Goal: Task Accomplishment & Management: Manage account settings

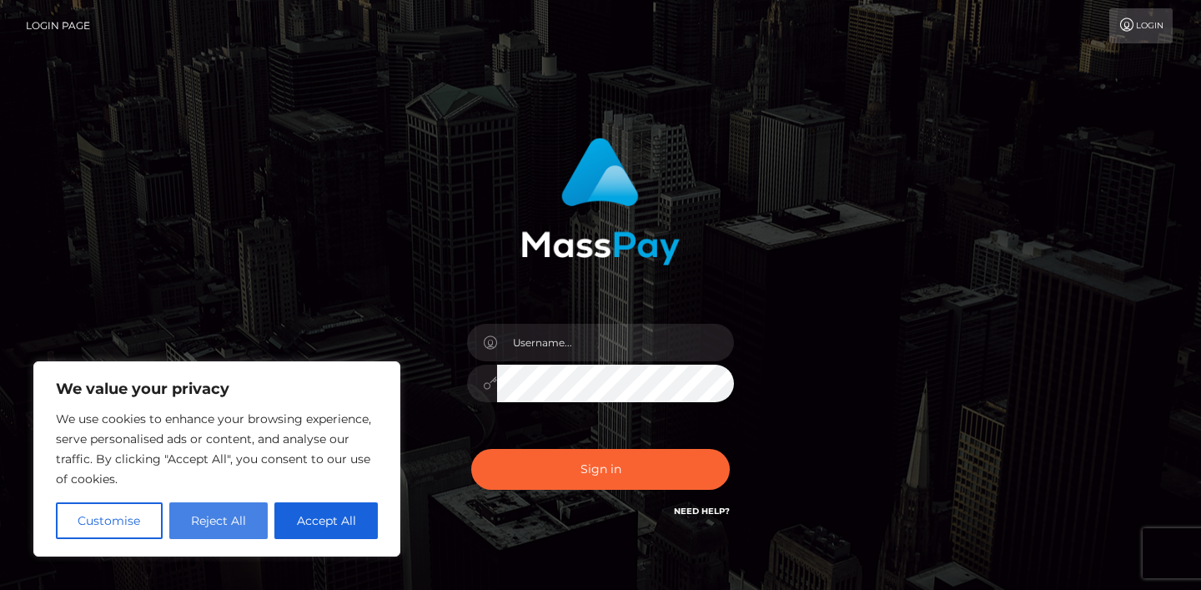
click at [222, 518] on button "Reject All" at bounding box center [218, 520] width 99 height 37
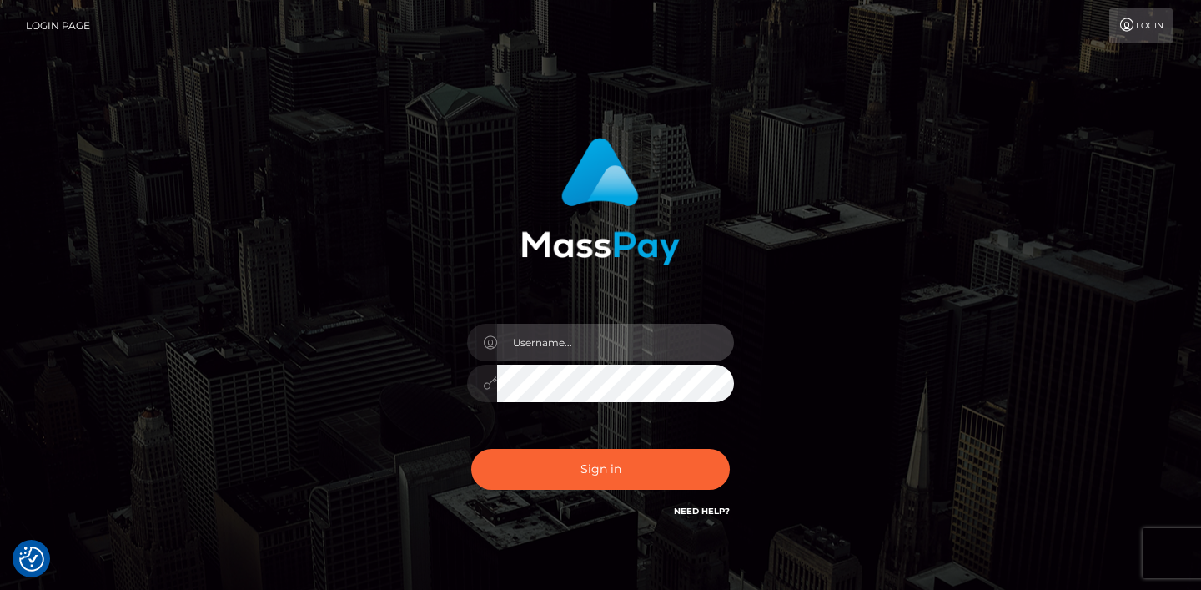
click at [595, 327] on input "text" at bounding box center [615, 343] width 237 height 38
type input "katiegg61@gmail.com"
click at [471, 449] on button "Sign in" at bounding box center [600, 469] width 259 height 41
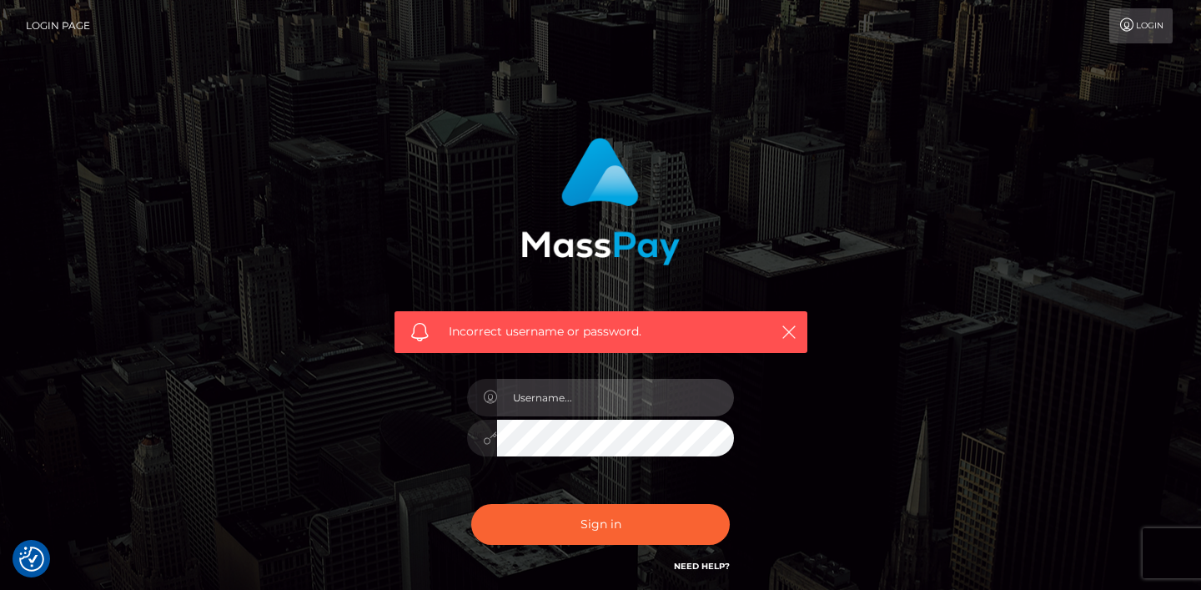
click at [651, 385] on input "text" at bounding box center [615, 398] width 237 height 38
type input "katiegg61@gmail.com"
click at [595, 457] on div "katiegg61@gmail.com" at bounding box center [600, 430] width 292 height 128
click at [471, 504] on button "Sign in" at bounding box center [600, 524] width 259 height 41
click at [701, 388] on input "text" at bounding box center [615, 398] width 237 height 38
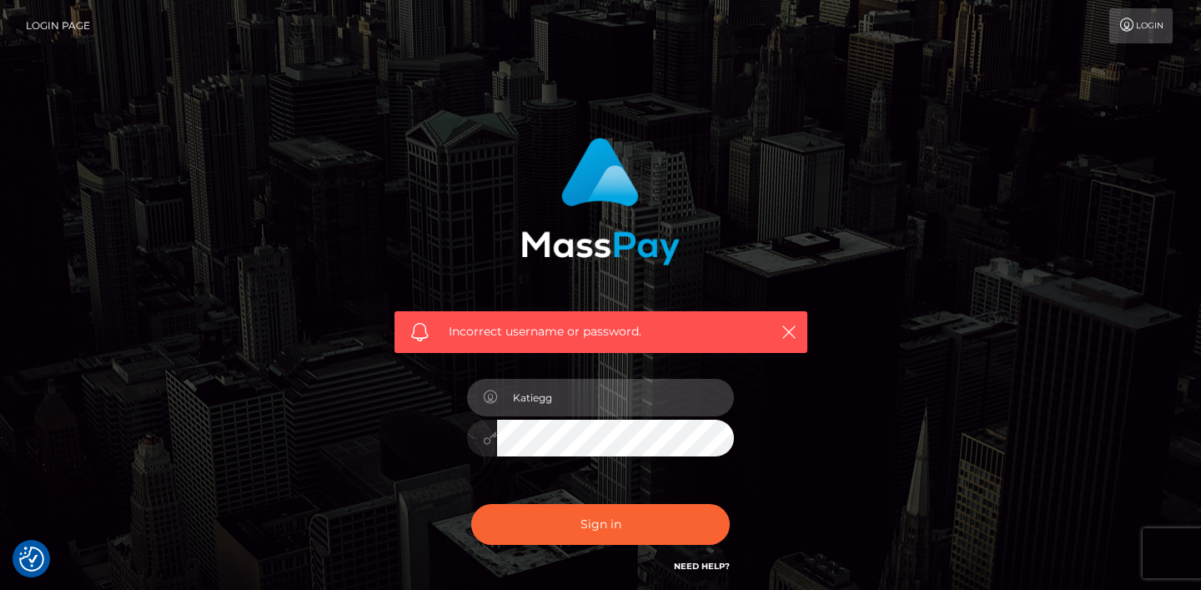
click at [701, 406] on input "Katiegg" at bounding box center [615, 398] width 237 height 38
type input "Katiegg61@gmail.com"
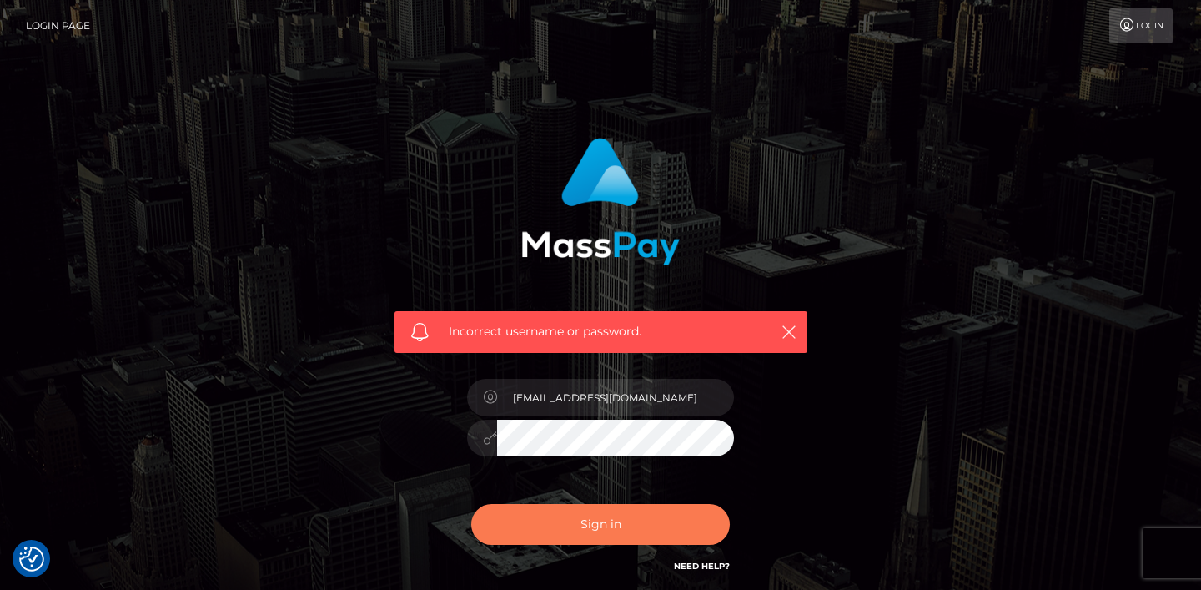
click at [706, 517] on button "Sign in" at bounding box center [600, 524] width 259 height 41
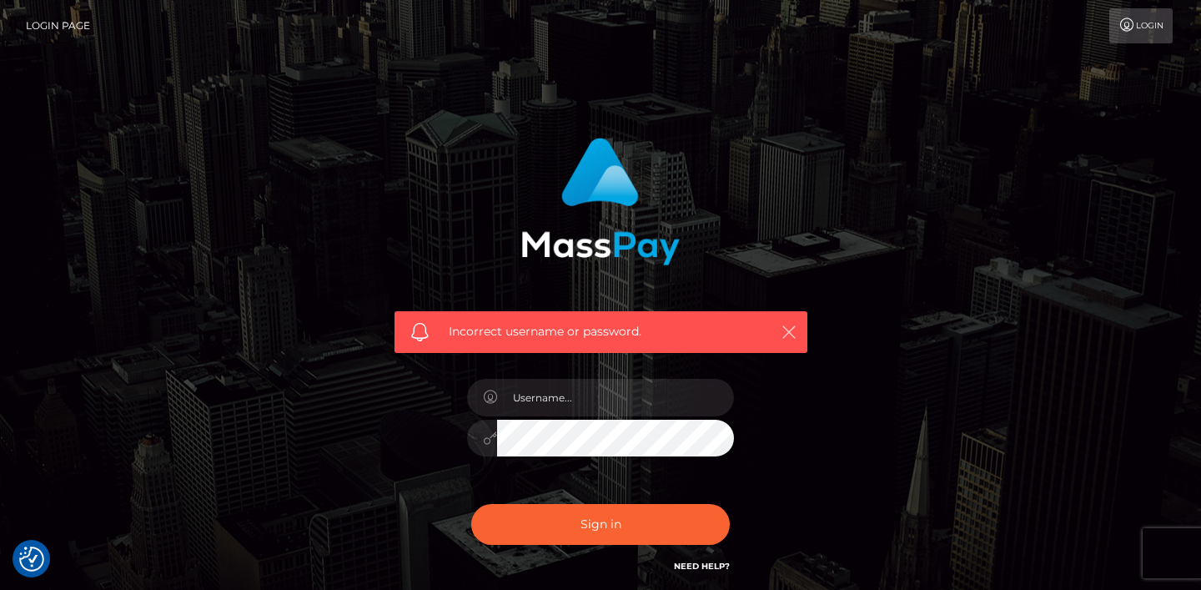
click at [791, 334] on icon "button" at bounding box center [789, 332] width 17 height 17
